Goal: Communication & Community: Answer question/provide support

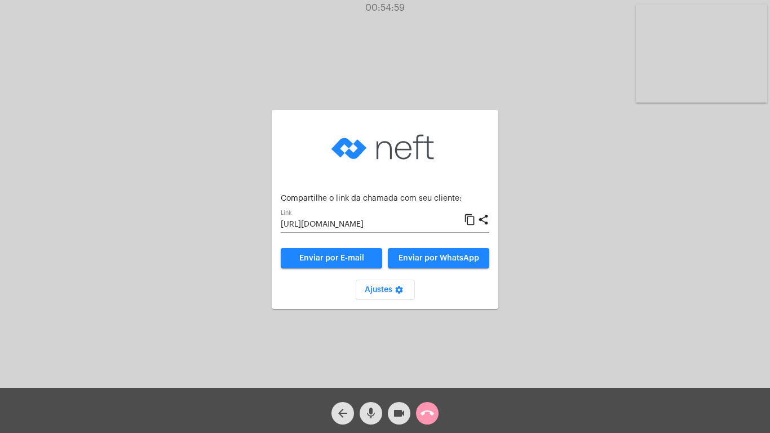
click at [438, 409] on button "call_end" at bounding box center [427, 413] width 23 height 23
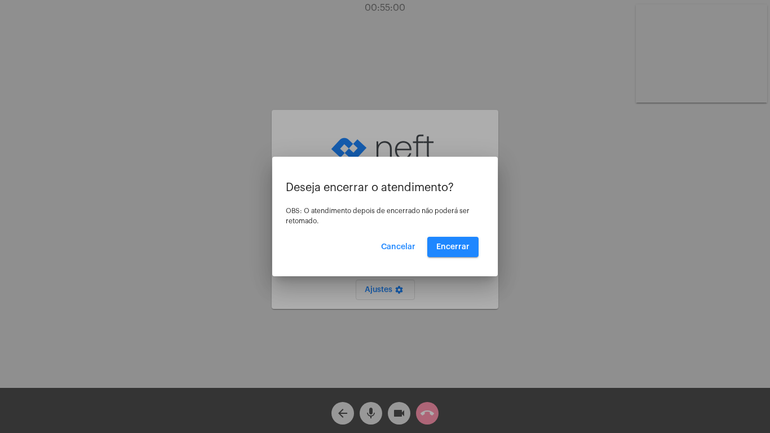
click at [425, 413] on div at bounding box center [385, 216] width 770 height 433
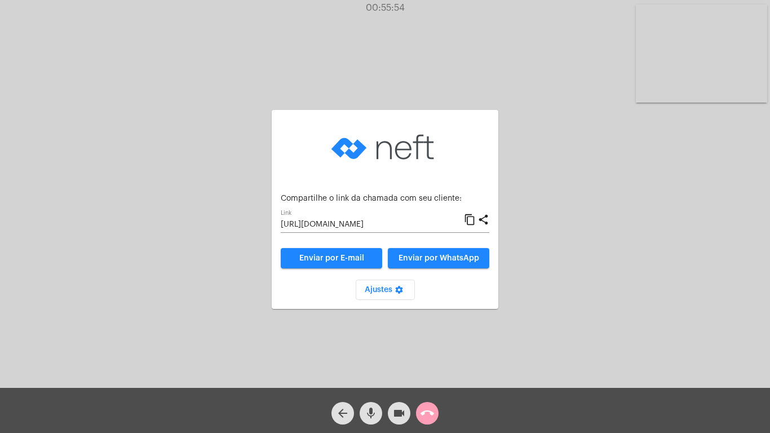
click at [427, 412] on mat-icon "call_end" at bounding box center [428, 414] width 14 height 14
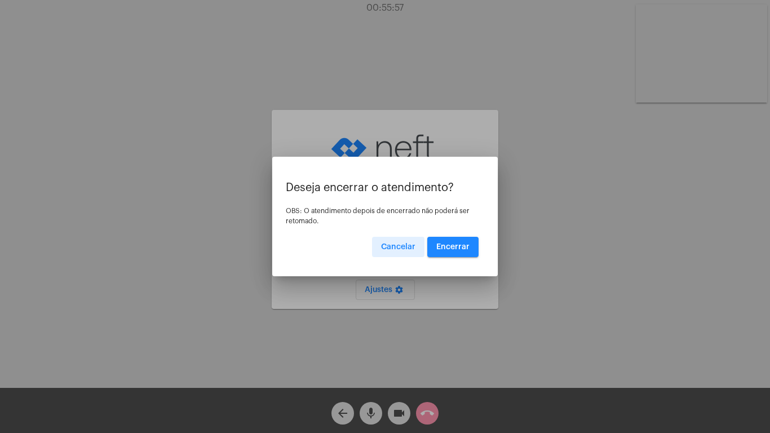
click at [448, 246] on span "Encerrar" at bounding box center [453, 247] width 33 height 8
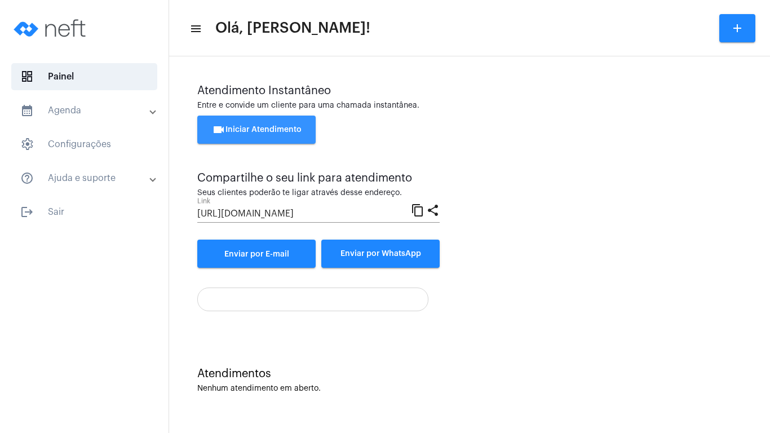
click at [248, 124] on button "videocam Iniciar Atendimento" at bounding box center [256, 130] width 118 height 28
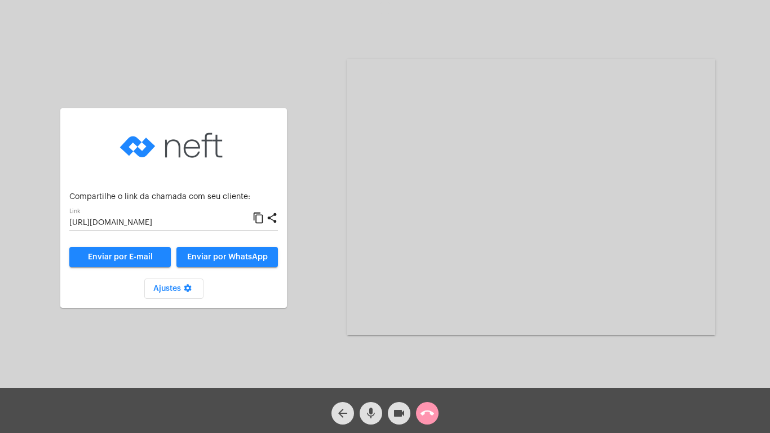
click at [258, 217] on mat-icon "content_copy" at bounding box center [259, 219] width 12 height 14
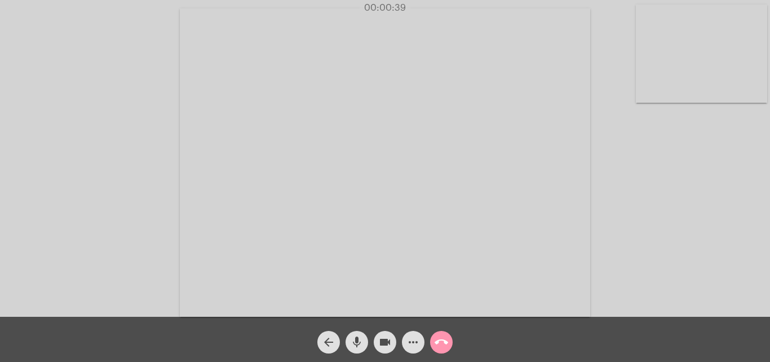
click at [521, 338] on div "arrow_back mic videocam more_horiz call_end" at bounding box center [385, 338] width 770 height 45
click at [669, 227] on div "Acessando Câmera e Microfone..." at bounding box center [385, 161] width 768 height 316
